Goal: Task Accomplishment & Management: Complete application form

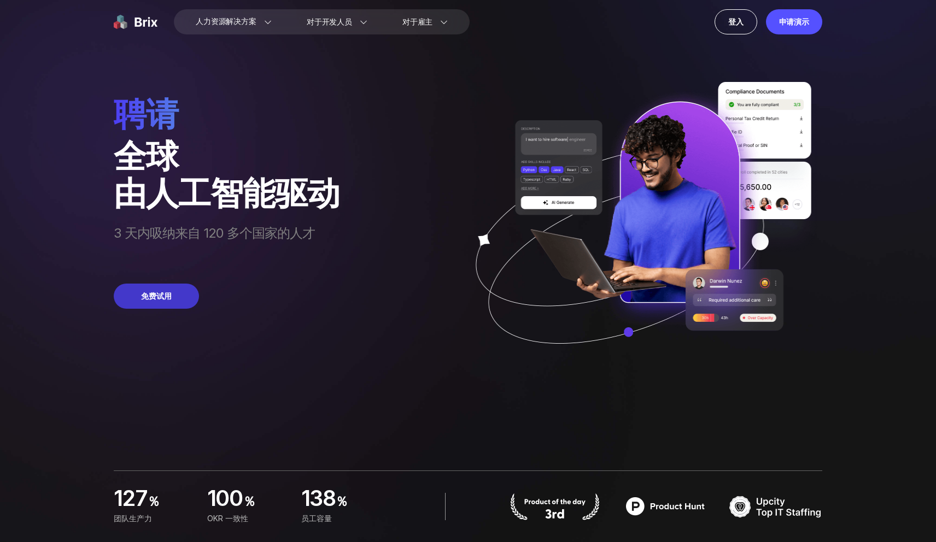
click at [166, 302] on font "免费试用" at bounding box center [156, 296] width 31 height 11
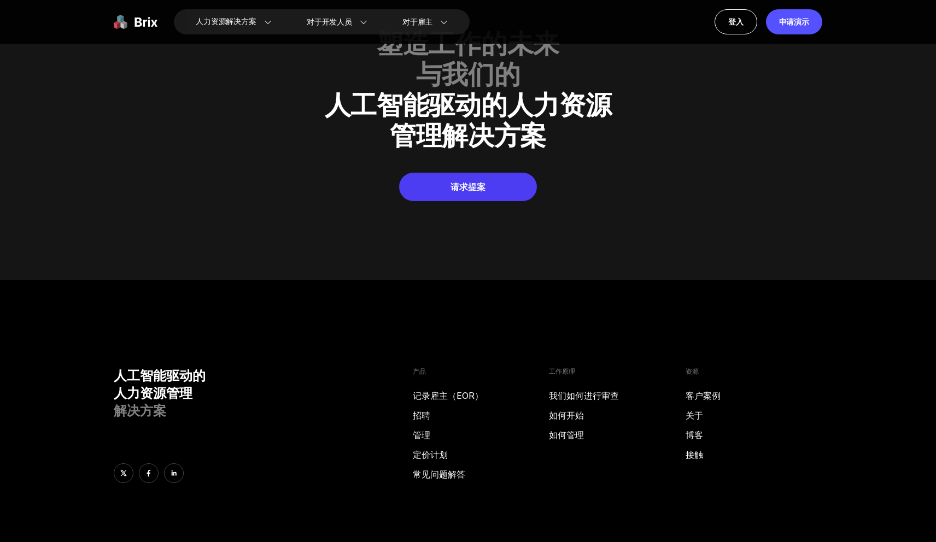
scroll to position [5504, 0]
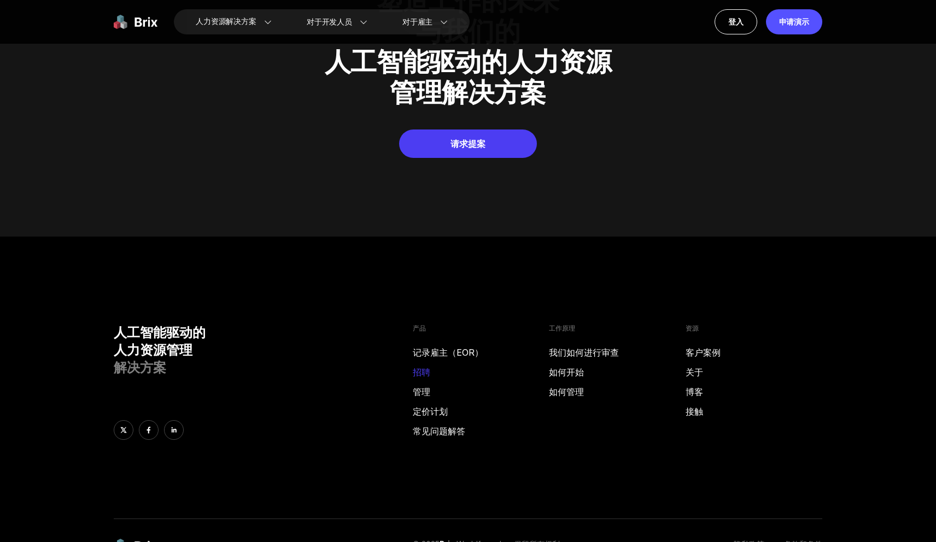
click at [422, 367] on font "招聘" at bounding box center [421, 372] width 17 height 11
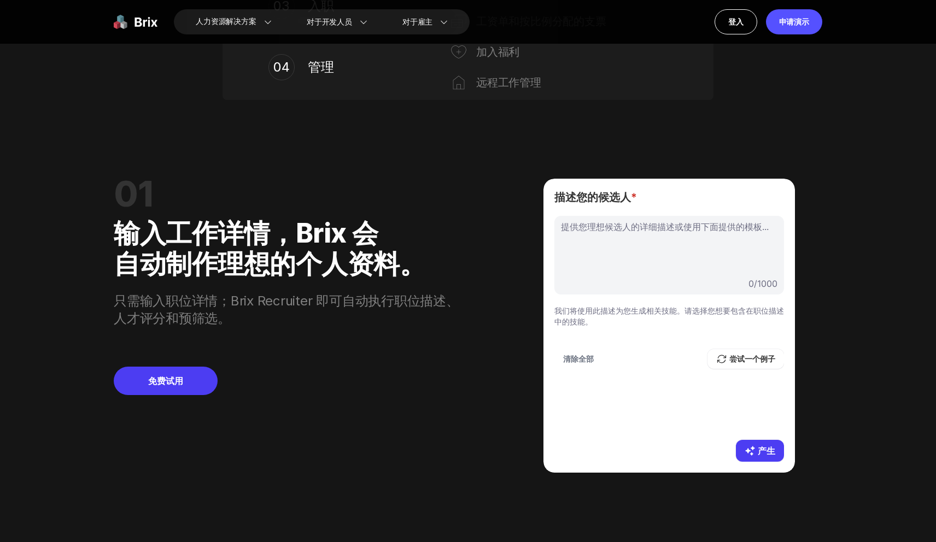
scroll to position [0, 0]
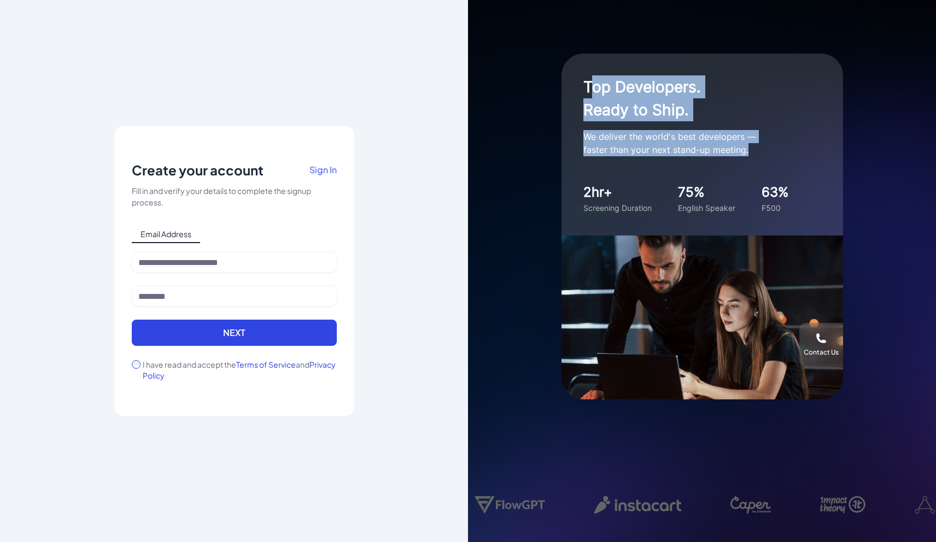
drag, startPoint x: 592, startPoint y: 84, endPoint x: 663, endPoint y: 164, distance: 107.3
click at [666, 163] on div "Top Developers. Ready to Ship. We deliver the world's best developers — faster …" at bounding box center [703, 145] width 282 height 182
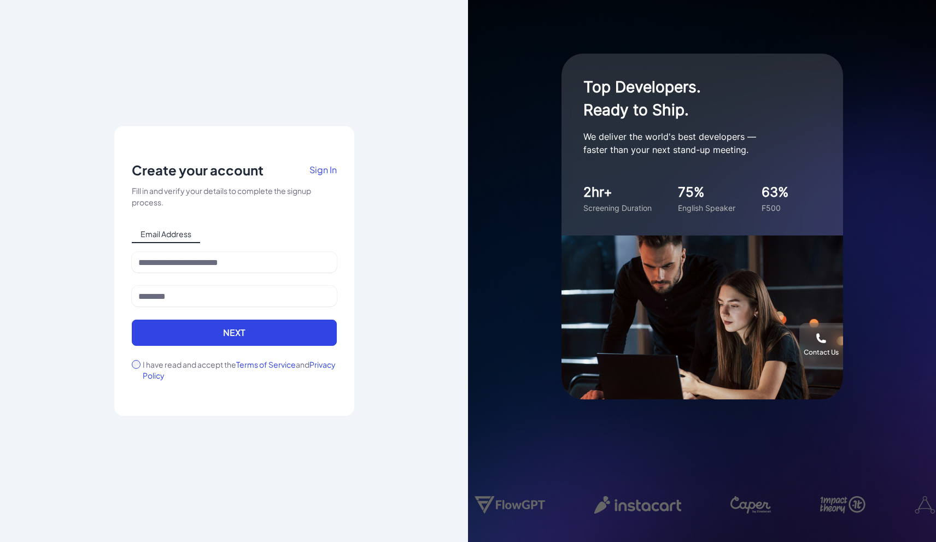
click at [634, 199] on div "2hr+" at bounding box center [617, 193] width 68 height 20
click at [283, 264] on input at bounding box center [234, 262] width 205 height 21
type input "**********"
click at [206, 307] on div at bounding box center [234, 303] width 205 height 34
click at [206, 306] on input at bounding box center [234, 296] width 205 height 21
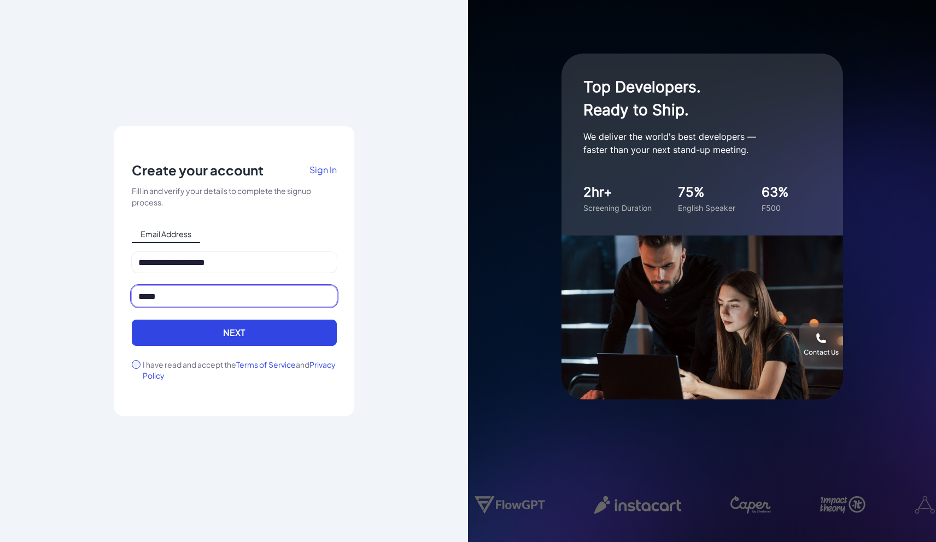
type input "*****"
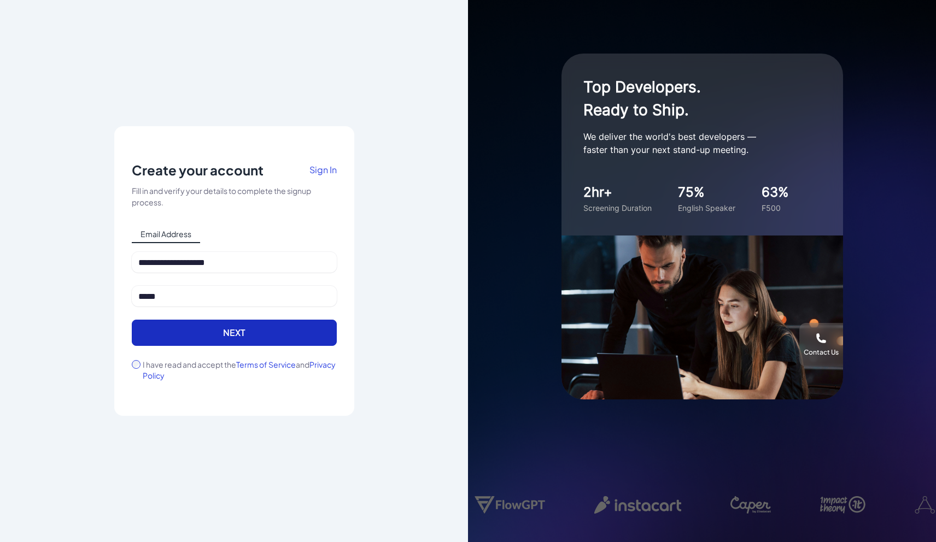
click at [165, 328] on button "Next" at bounding box center [234, 333] width 205 height 26
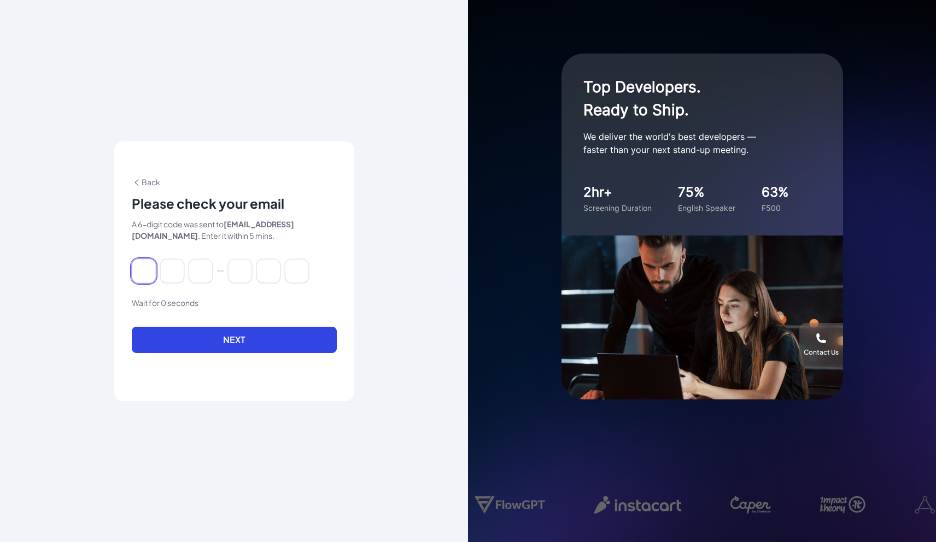
click at [144, 275] on input at bounding box center [144, 271] width 24 height 24
type input "*"
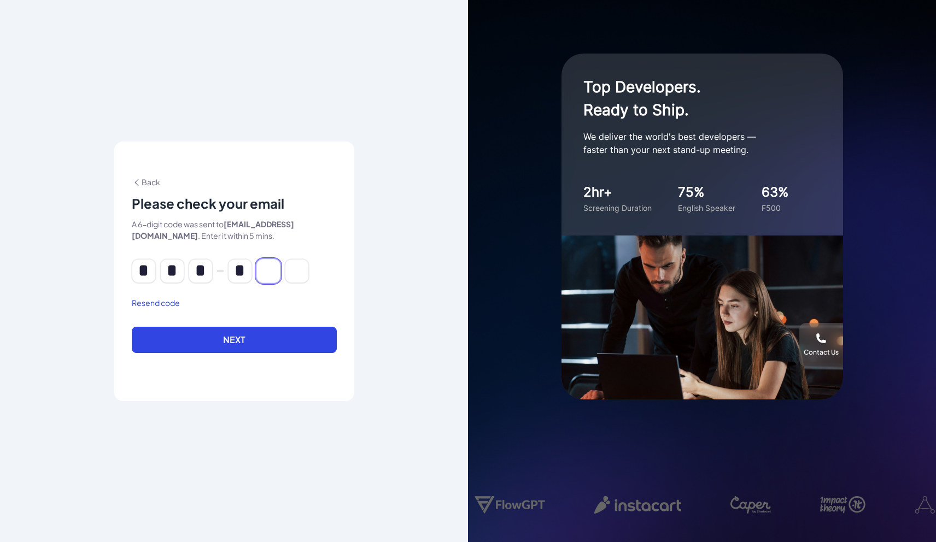
type input "*"
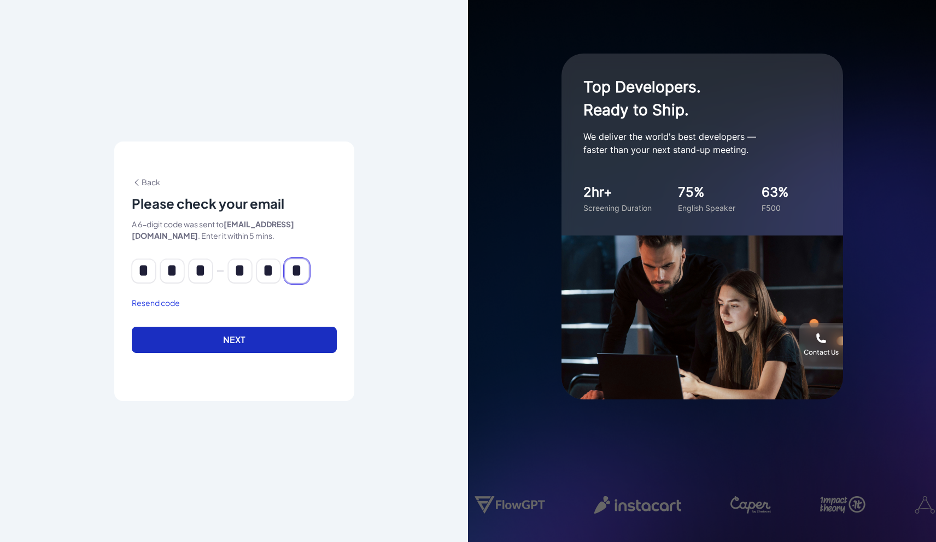
type input "*"
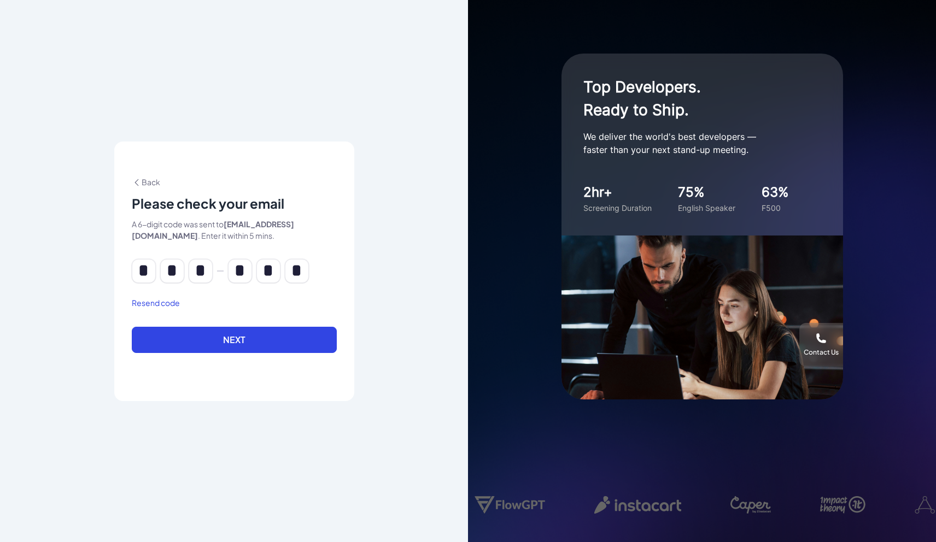
click at [153, 328] on button "Next" at bounding box center [234, 340] width 205 height 26
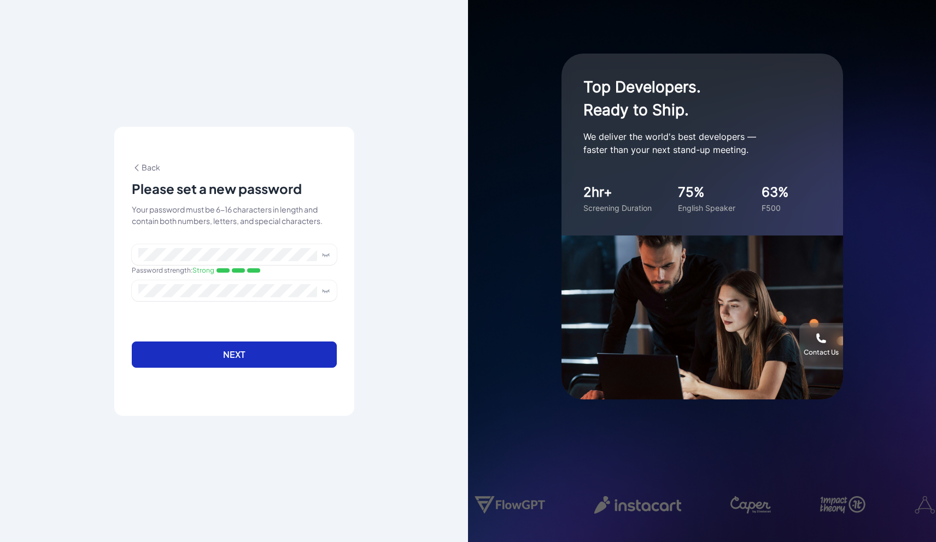
click at [249, 350] on button "Next" at bounding box center [234, 355] width 205 height 26
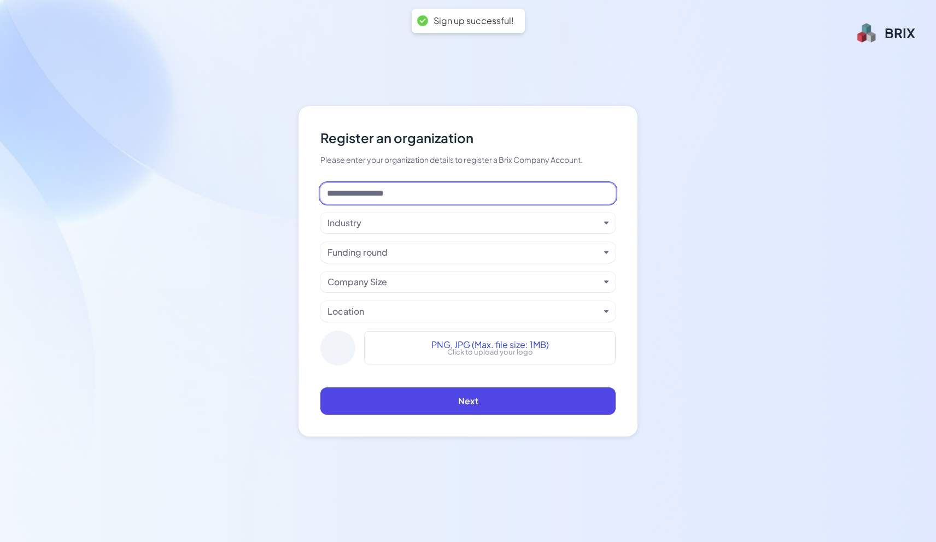
click at [397, 196] on input at bounding box center [467, 193] width 295 height 21
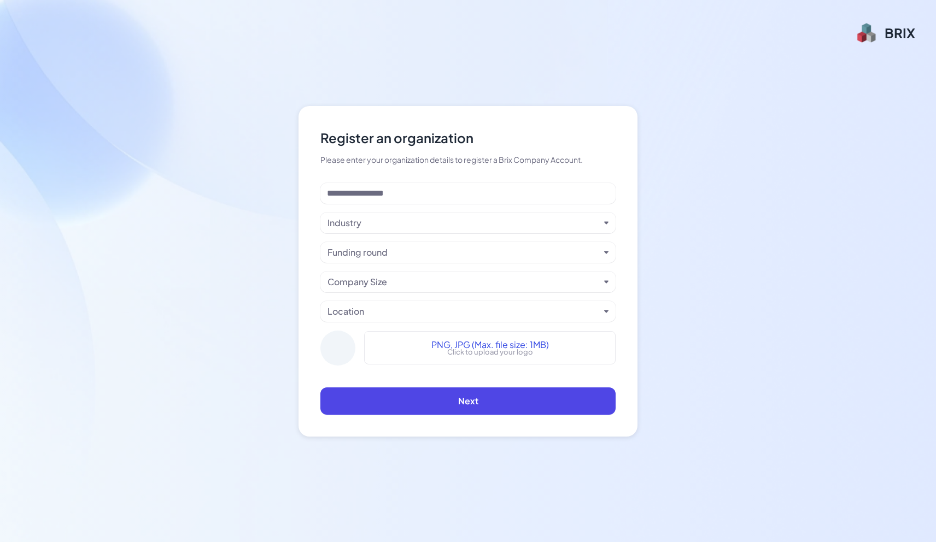
click at [398, 224] on div "Industry" at bounding box center [464, 223] width 272 height 13
click at [398, 225] on div "Industry" at bounding box center [464, 223] width 272 height 13
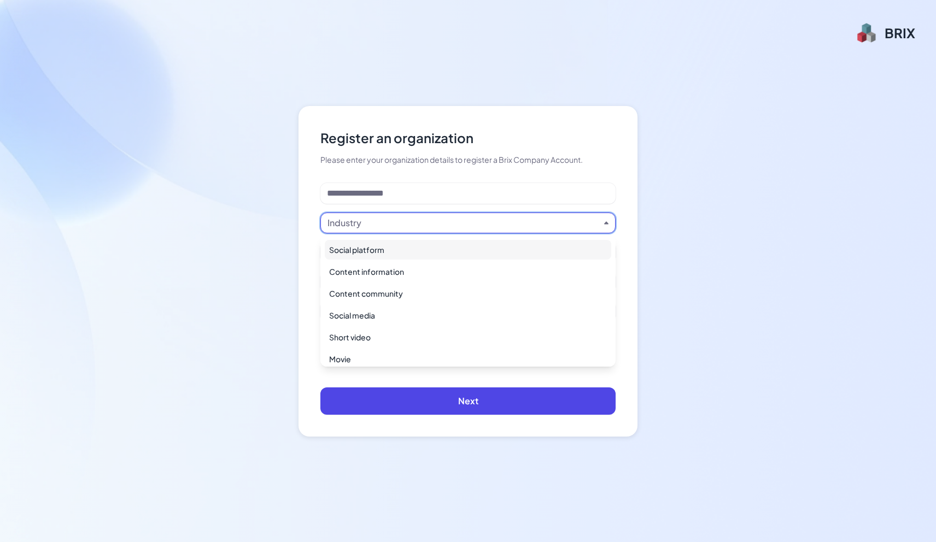
click at [387, 162] on div "Please enter your organization details to register a Brix Company Account." at bounding box center [467, 159] width 295 height 11
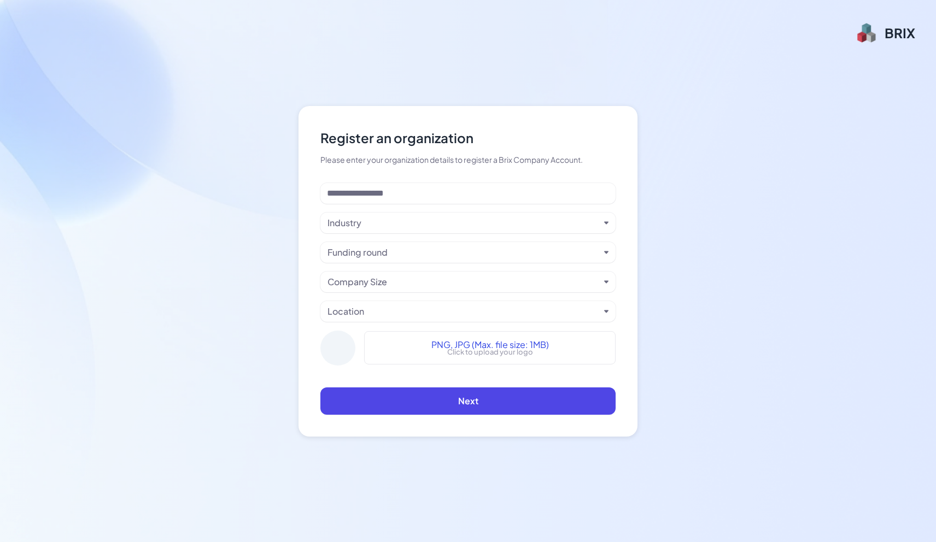
click at [431, 252] on div "Funding round" at bounding box center [464, 252] width 272 height 13
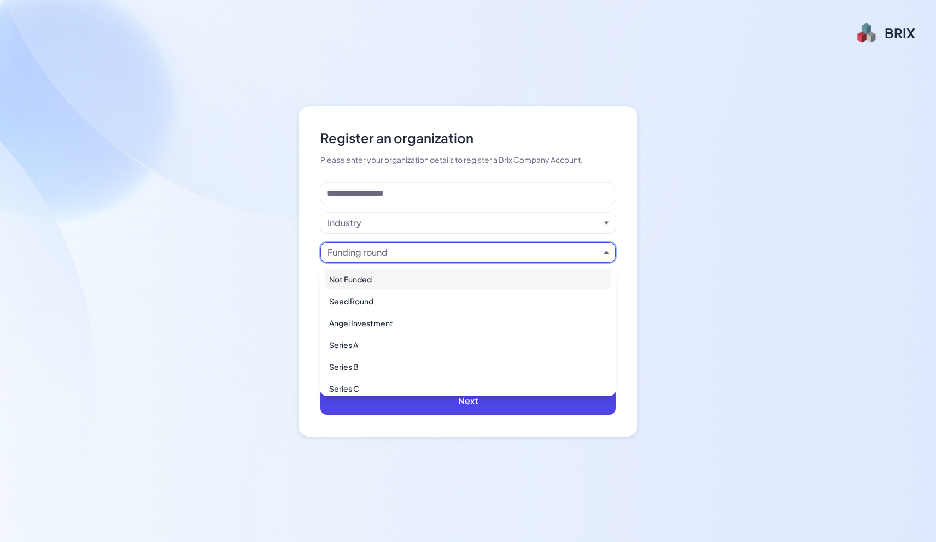
click at [431, 252] on div "Funding round" at bounding box center [464, 252] width 272 height 13
click at [440, 46] on div "Register an organization Please enter your organization details to register a B…" at bounding box center [468, 271] width 936 height 542
